Goal: Check status

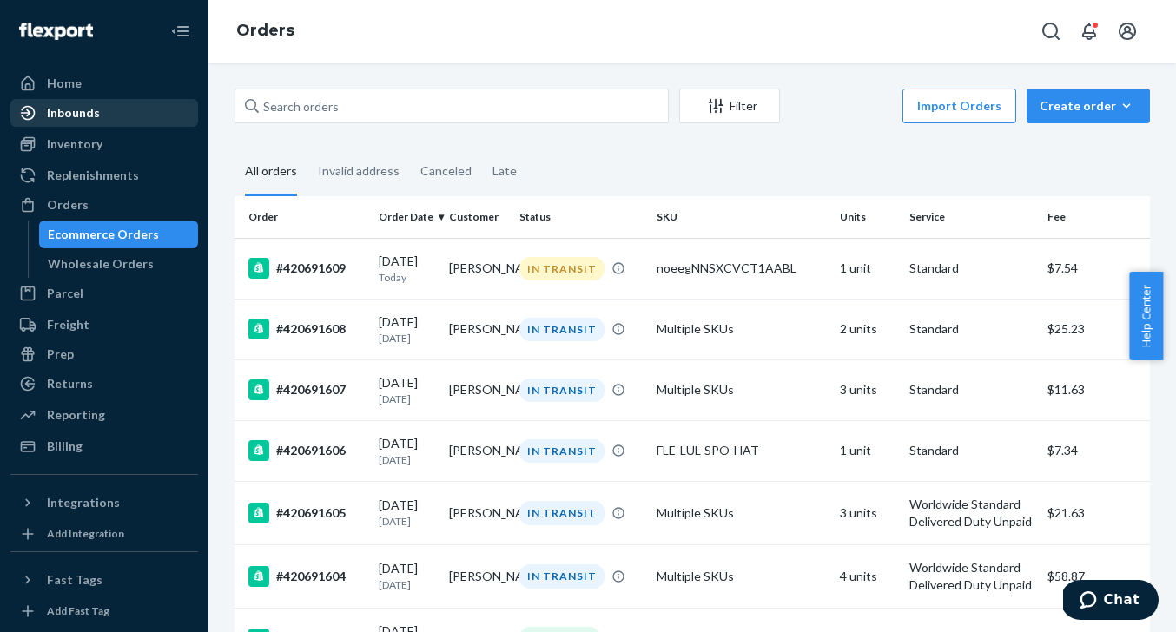
click at [79, 101] on div "Inbounds" at bounding box center [104, 113] width 184 height 24
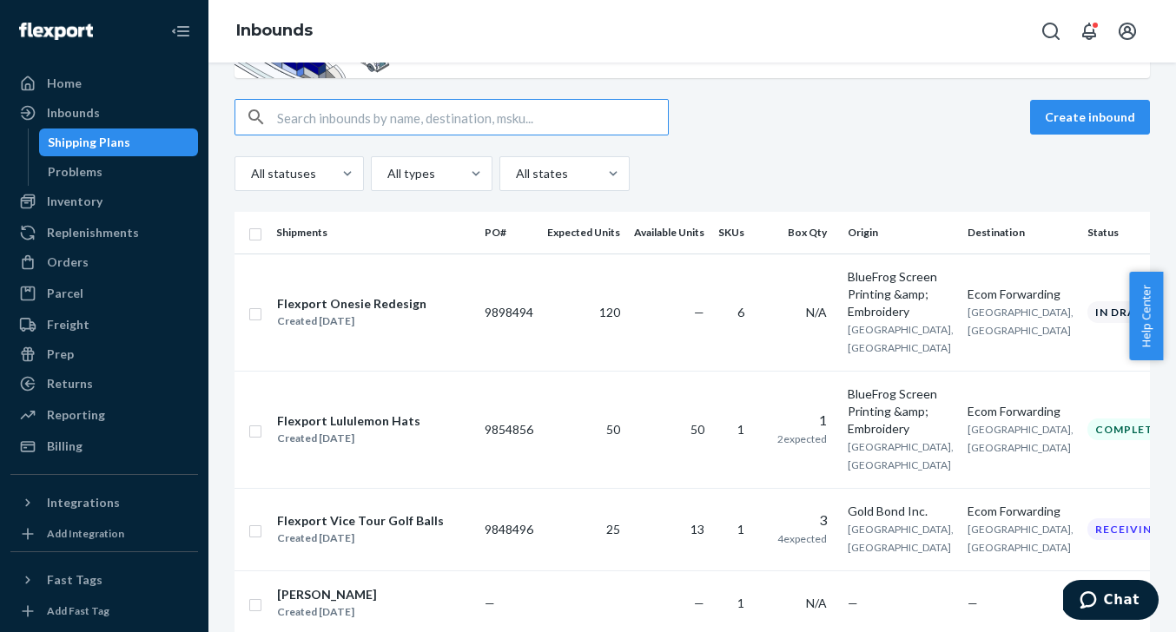
scroll to position [122, 0]
click at [411, 302] on div "Flexport Onesie Redesign" at bounding box center [351, 302] width 149 height 17
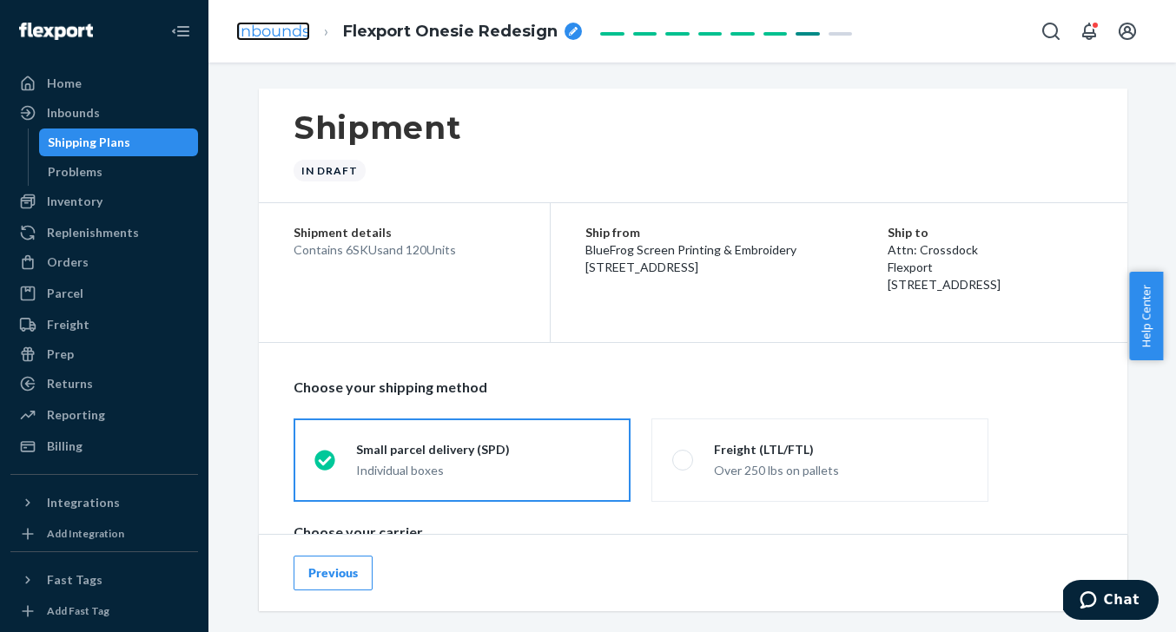
click at [310, 26] on link "Inbounds" at bounding box center [273, 31] width 74 height 19
